Goal: Information Seeking & Learning: Find specific fact

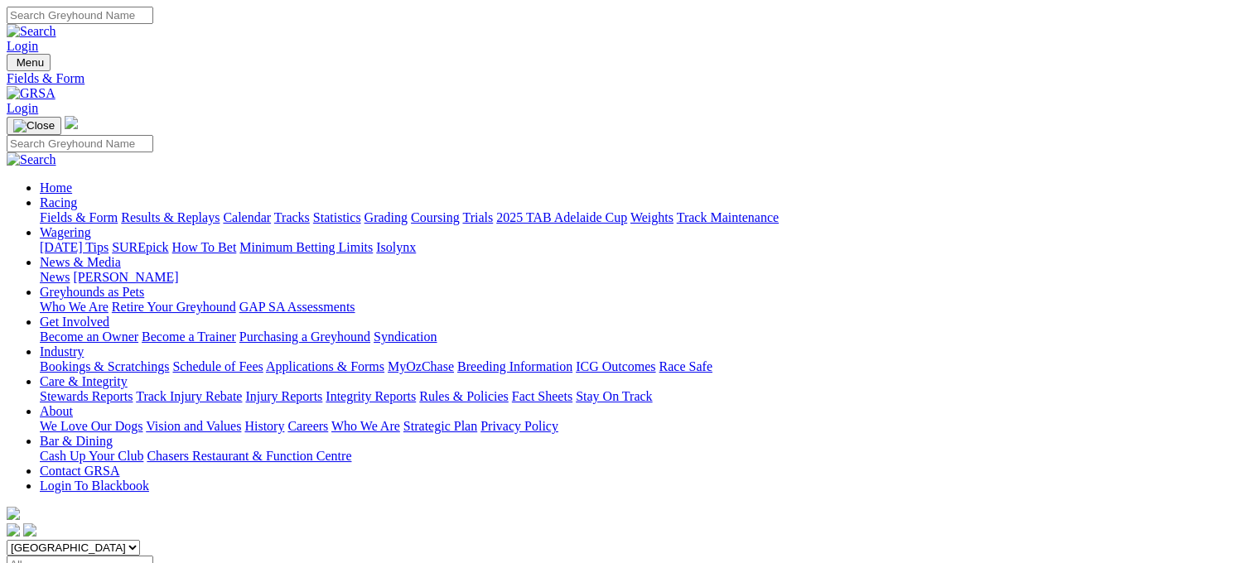
select select "[GEOGRAPHIC_DATA]"
click at [111, 540] on select "South Australia New South Wales Northern Territory Queensland Tasmania Victoria…" at bounding box center [73, 548] width 133 height 16
click at [77, 195] on link "Racing" at bounding box center [58, 202] width 37 height 14
click at [361, 210] on link "Statistics" at bounding box center [337, 217] width 48 height 14
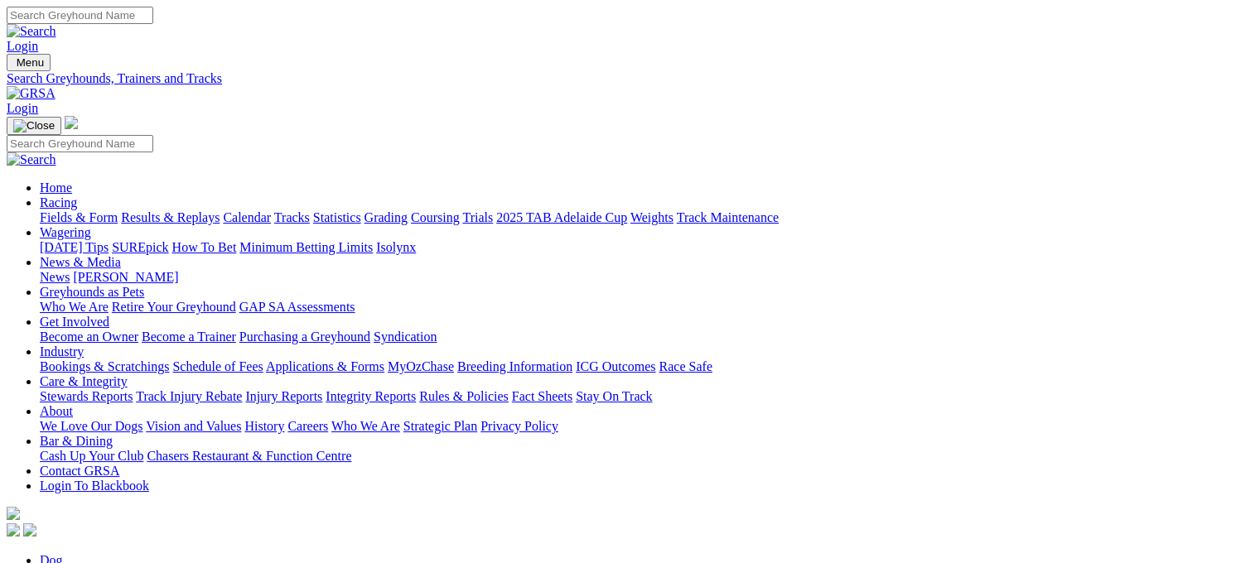
type input "[PERSON_NAME]"
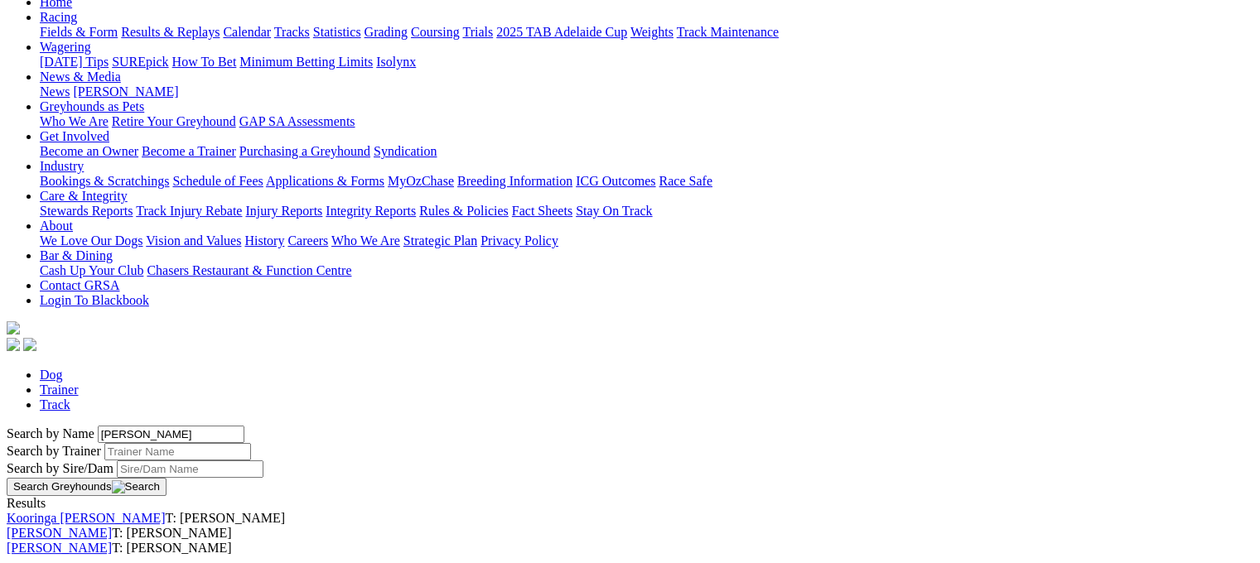
scroll to position [191, 0]
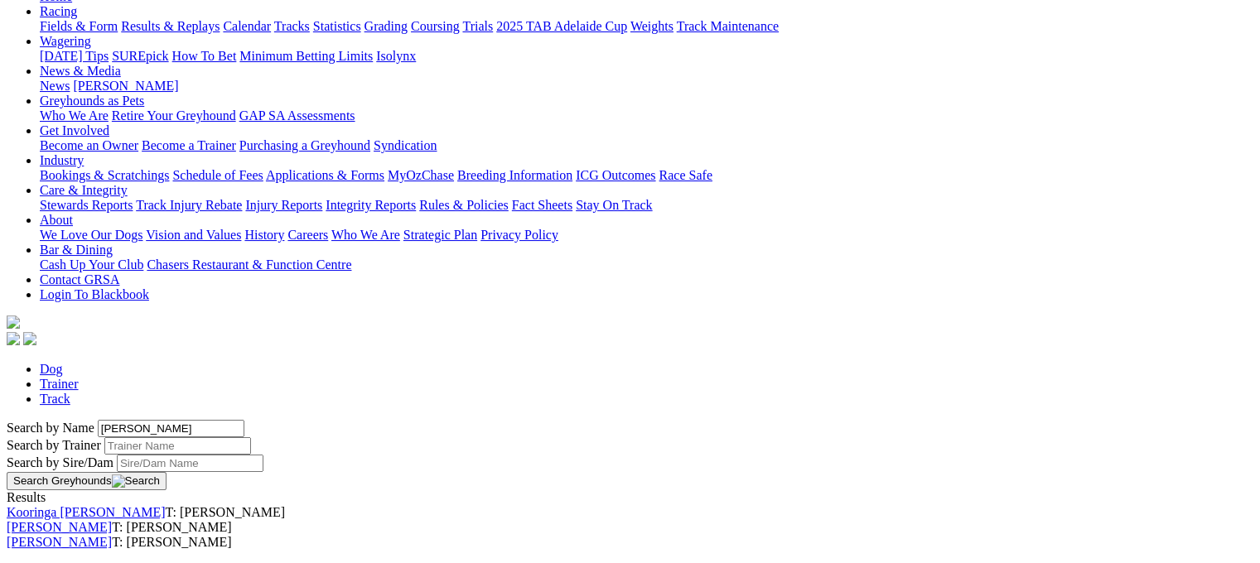
click at [112, 535] on link "[PERSON_NAME]" at bounding box center [59, 542] width 105 height 14
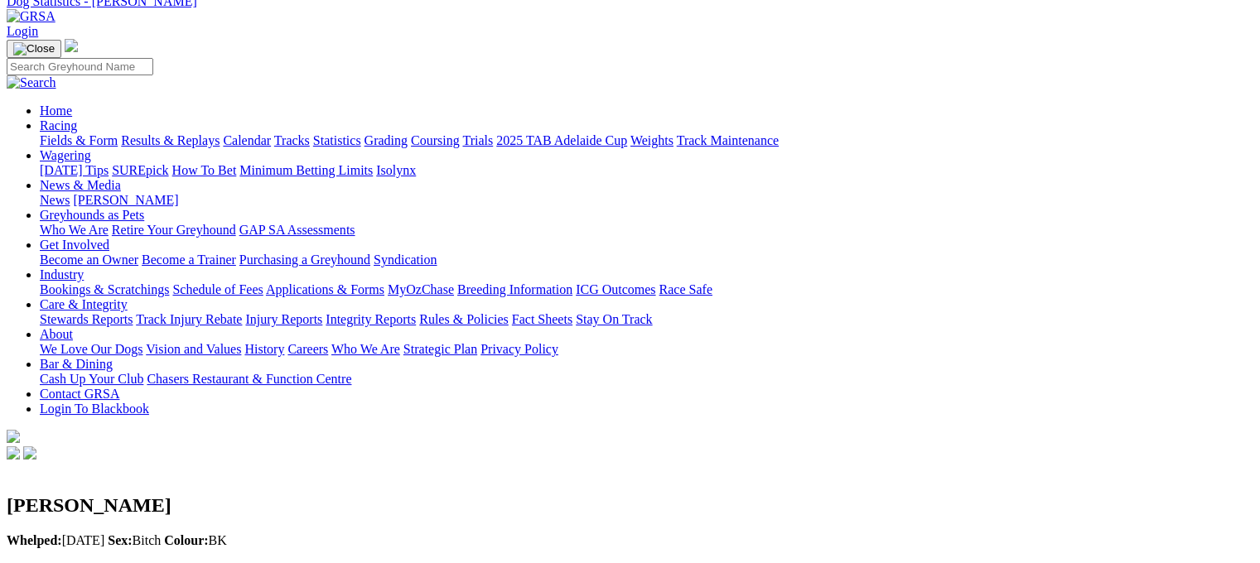
scroll to position [27, 0]
